Goal: Check status: Check status

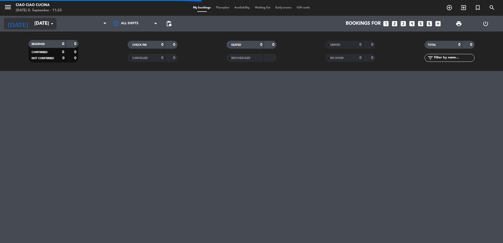
click at [32, 21] on input "[DATE]" at bounding box center [62, 23] width 61 height 11
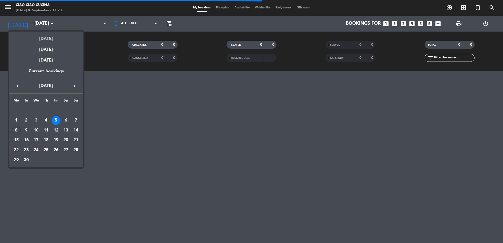
click at [46, 38] on div "[DATE]" at bounding box center [46, 37] width 74 height 11
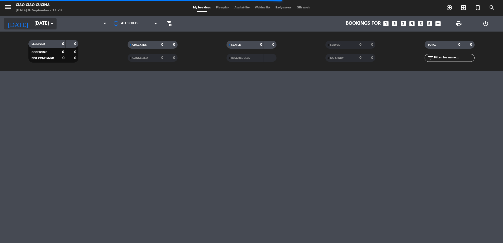
click at [32, 22] on input "[DATE]" at bounding box center [62, 23] width 61 height 11
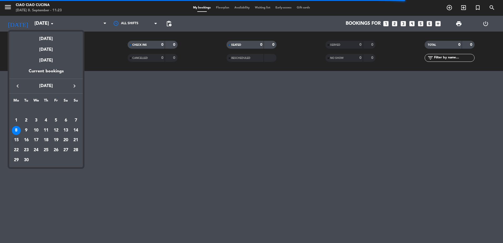
click at [15, 140] on div "15" at bounding box center [16, 140] width 9 height 9
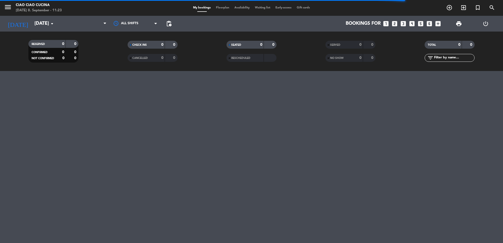
type input "[DATE]"
click at [59, 26] on span at bounding box center [83, 24] width 53 height 12
click at [32, 25] on input "[DATE]" at bounding box center [62, 23] width 61 height 11
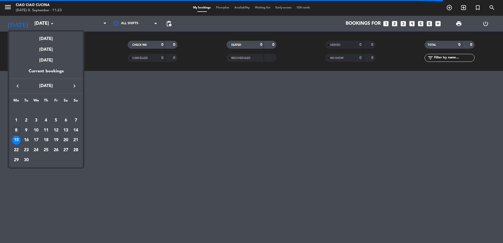
click at [189, 114] on div at bounding box center [251, 121] width 503 height 243
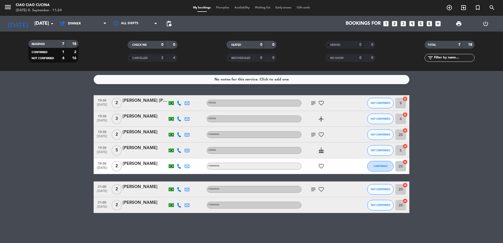
click at [64, 123] on bookings-row "19:30 [DATE] 2 [PERSON_NAME] [PERSON_NAME] [PERSON_NAME] ADEGA subject favorite…" at bounding box center [251, 154] width 503 height 118
click at [61, 121] on bookings-row "19:30 [DATE] 2 [PERSON_NAME] [PERSON_NAME] [PERSON_NAME] ADEGA subject favorite…" at bounding box center [251, 154] width 503 height 118
click at [43, 113] on bookings-row "19:30 [DATE] 2 [PERSON_NAME] [PERSON_NAME] [PERSON_NAME] ADEGA subject favorite…" at bounding box center [251, 154] width 503 height 118
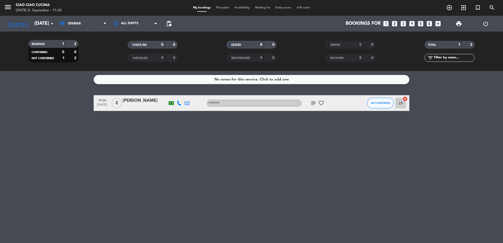
click at [312, 136] on div "No notes for this service. Click to add one 19:30 [DATE] 2 [PERSON_NAME] VARAND…" at bounding box center [251, 157] width 503 height 172
click at [326, 146] on div "No notes for this service. Click to add one 19:30 [DATE] 2 [PERSON_NAME] VARAND…" at bounding box center [251, 157] width 503 height 172
